Goal: Task Accomplishment & Management: Use online tool/utility

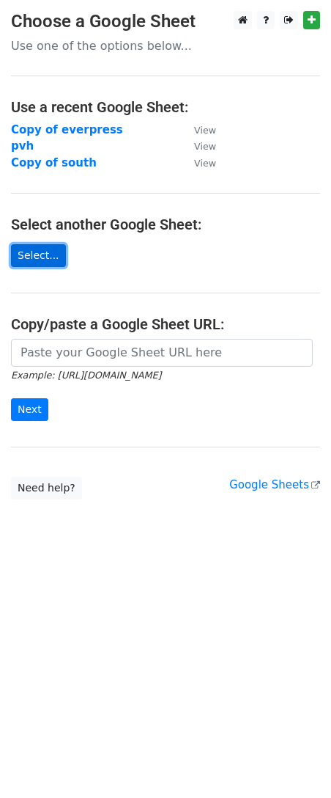
click at [25, 244] on link "Select..." at bounding box center [38, 255] width 55 height 23
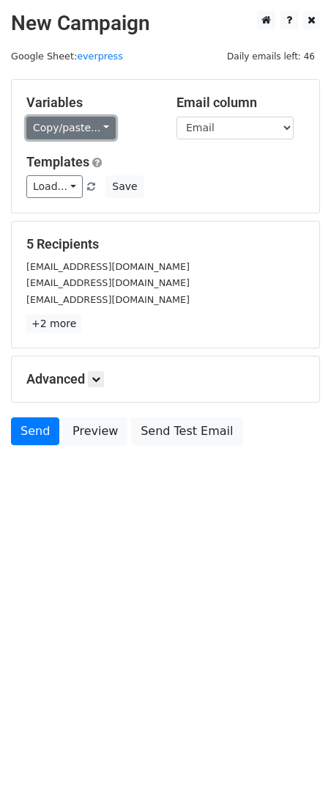
click at [94, 124] on link "Copy/paste..." at bounding box center [70, 128] width 89 height 23
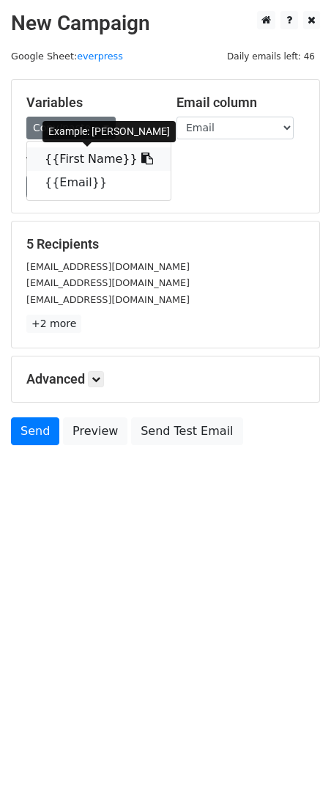
click at [91, 154] on link "{{First Name}}" at bounding box center [99, 158] width 144 height 23
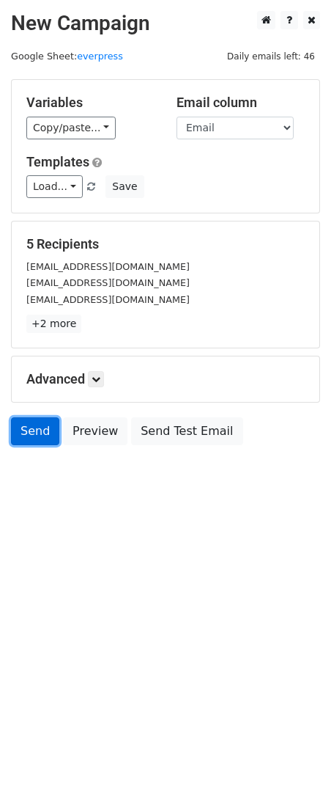
click at [23, 433] on link "Send" at bounding box center [35, 431] width 48 height 28
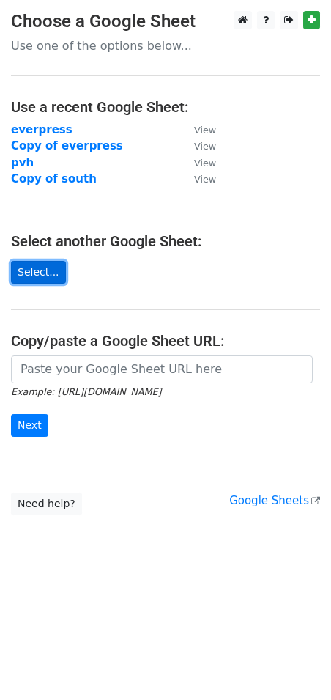
click at [43, 270] on link "Select..." at bounding box center [38, 272] width 55 height 23
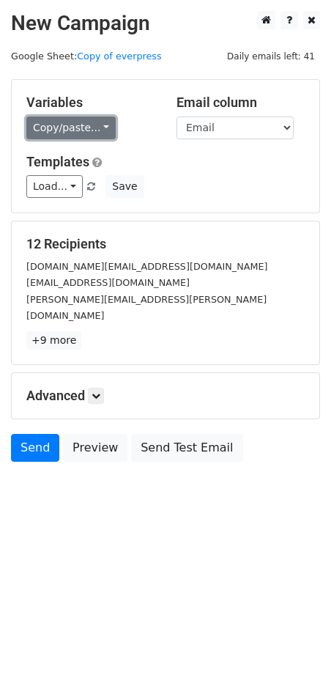
click at [100, 129] on link "Copy/paste..." at bounding box center [70, 128] width 89 height 23
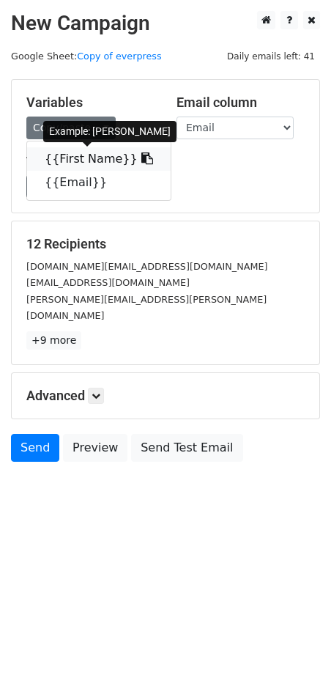
click at [95, 157] on link "{{First Name}}" at bounding box center [99, 158] width 144 height 23
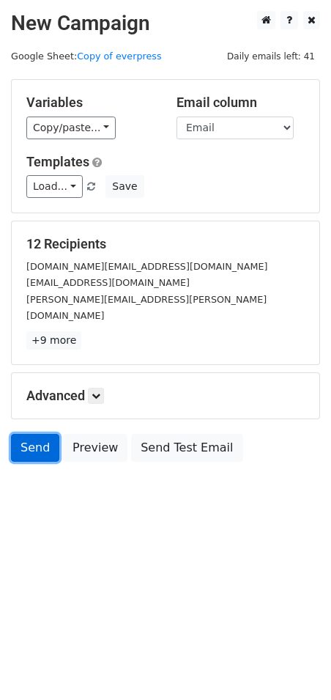
click at [28, 435] on link "Send" at bounding box center [35, 448] width 48 height 28
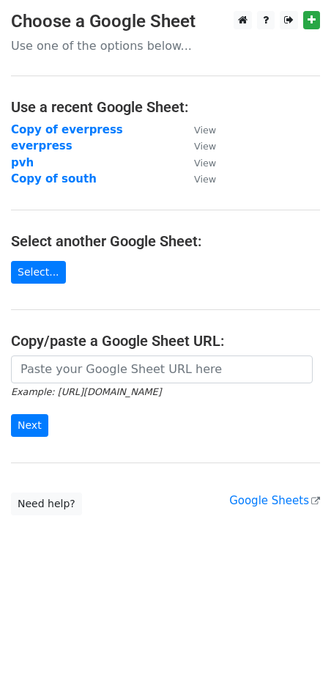
click at [22, 350] on main "Choose a Google Sheet Use one of the options below... Use a recent Google Sheet…" at bounding box center [165, 263] width 331 height 505
click at [29, 265] on link "Select..." at bounding box center [38, 272] width 55 height 23
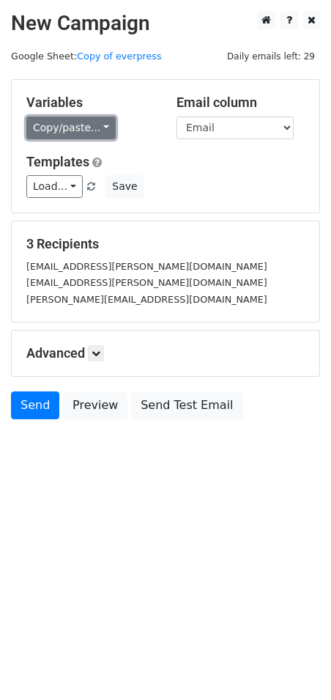
click at [76, 131] on link "Copy/paste..." at bounding box center [70, 128] width 89 height 23
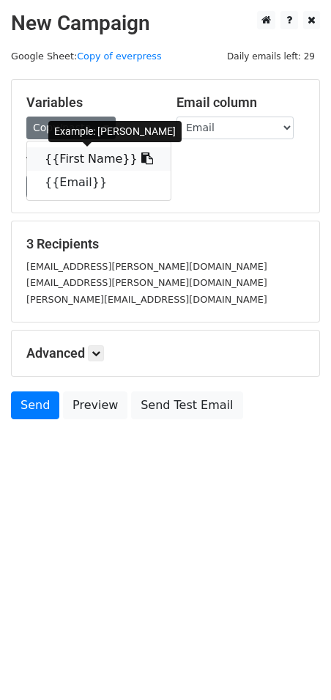
click at [54, 154] on link "{{First Name}}" at bounding box center [99, 158] width 144 height 23
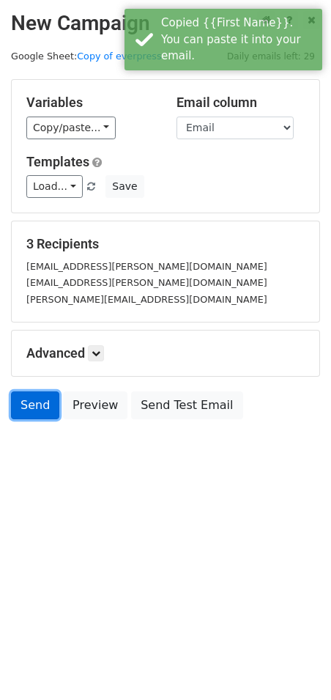
click at [26, 403] on link "Send" at bounding box center [35, 406] width 48 height 28
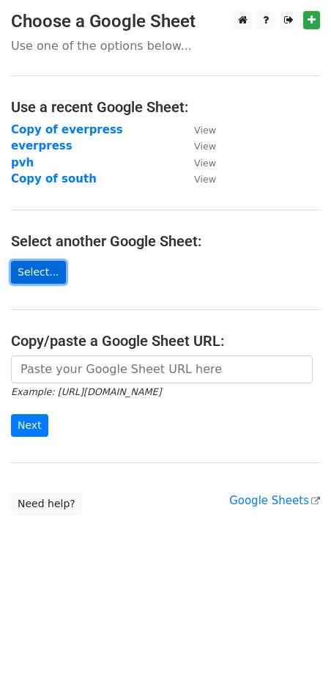
click at [43, 272] on link "Select..." at bounding box center [38, 272] width 55 height 23
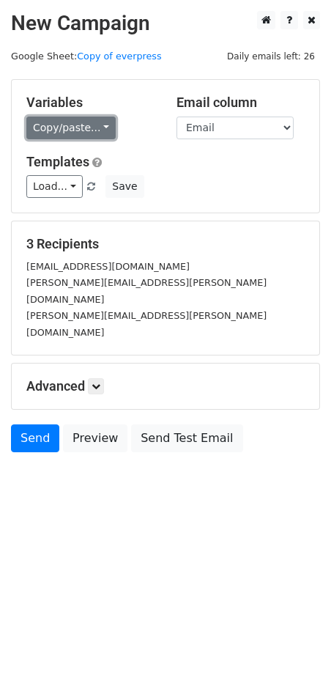
click at [81, 135] on link "Copy/paste..." at bounding box center [70, 128] width 89 height 23
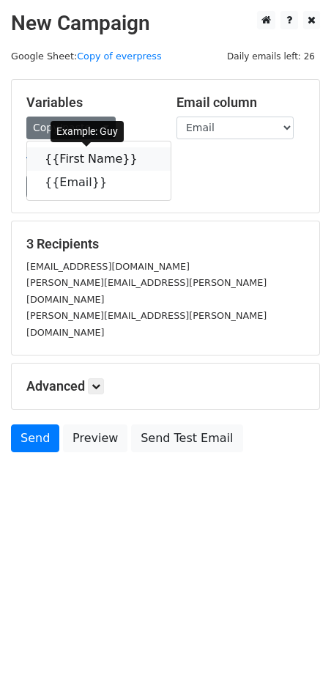
drag, startPoint x: 91, startPoint y: 159, endPoint x: 51, endPoint y: 169, distance: 41.4
click at [91, 158] on link "{{First Name}}" at bounding box center [99, 158] width 144 height 23
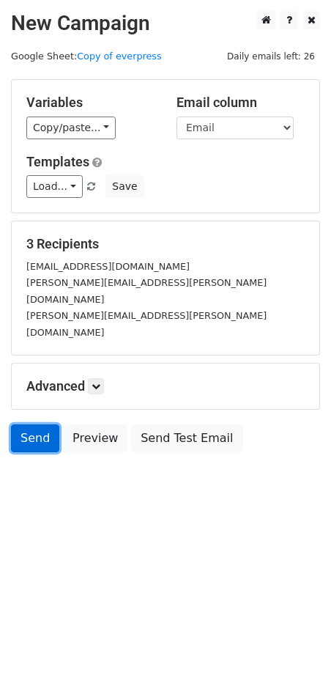
click at [23, 425] on link "Send" at bounding box center [35, 439] width 48 height 28
